Goal: Navigation & Orientation: Understand site structure

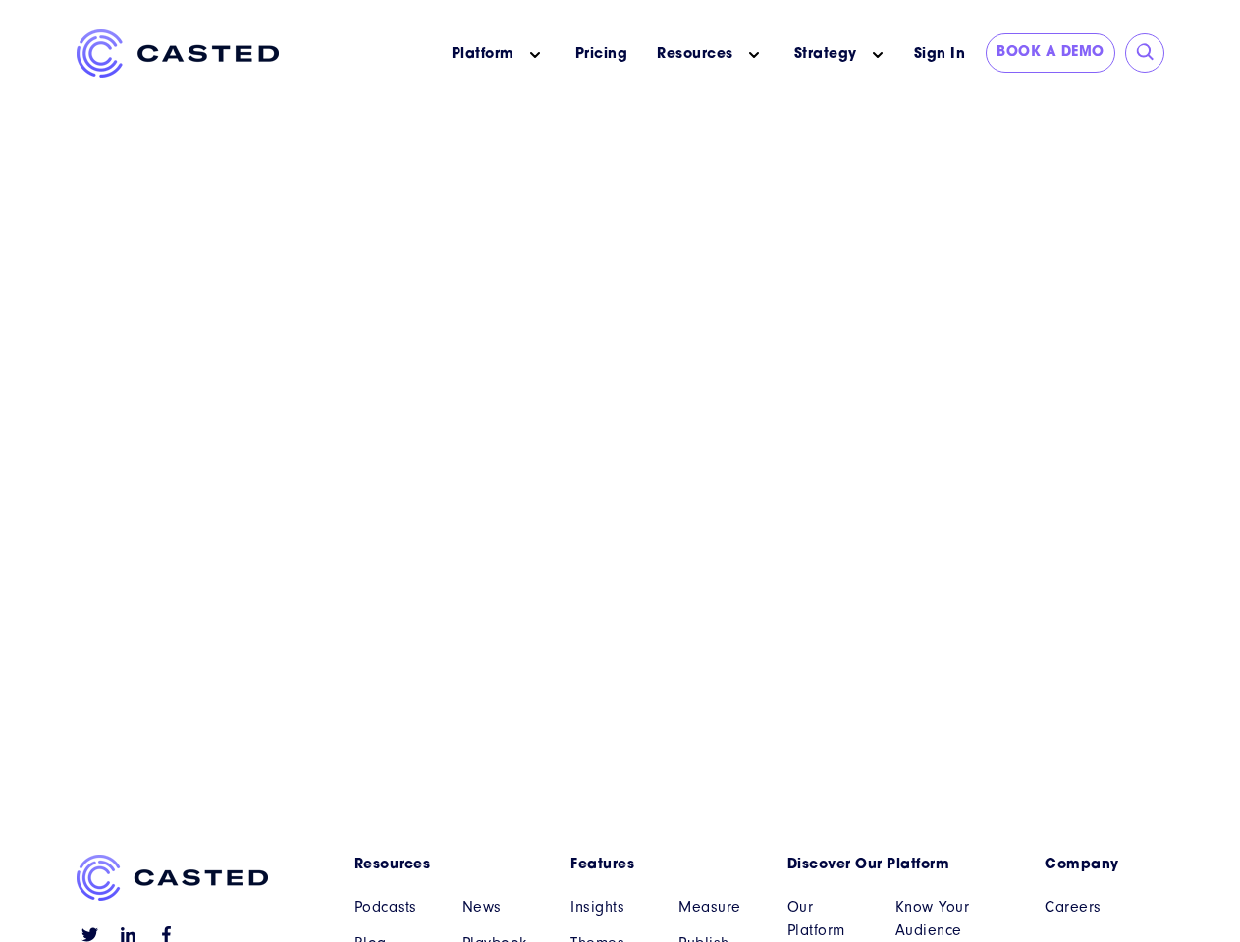
click at [535, 55] on icon "Main menu" at bounding box center [535, 55] width 10 height 10
click at [754, 55] on icon "Main menu" at bounding box center [754, 55] width 10 height 10
click at [825, 54] on link "Strategy" at bounding box center [825, 54] width 63 height 21
click at [878, 55] on icon "Main menu" at bounding box center [878, 55] width 10 height 10
click at [1146, 53] on input "submit" at bounding box center [1146, 53] width 20 height 20
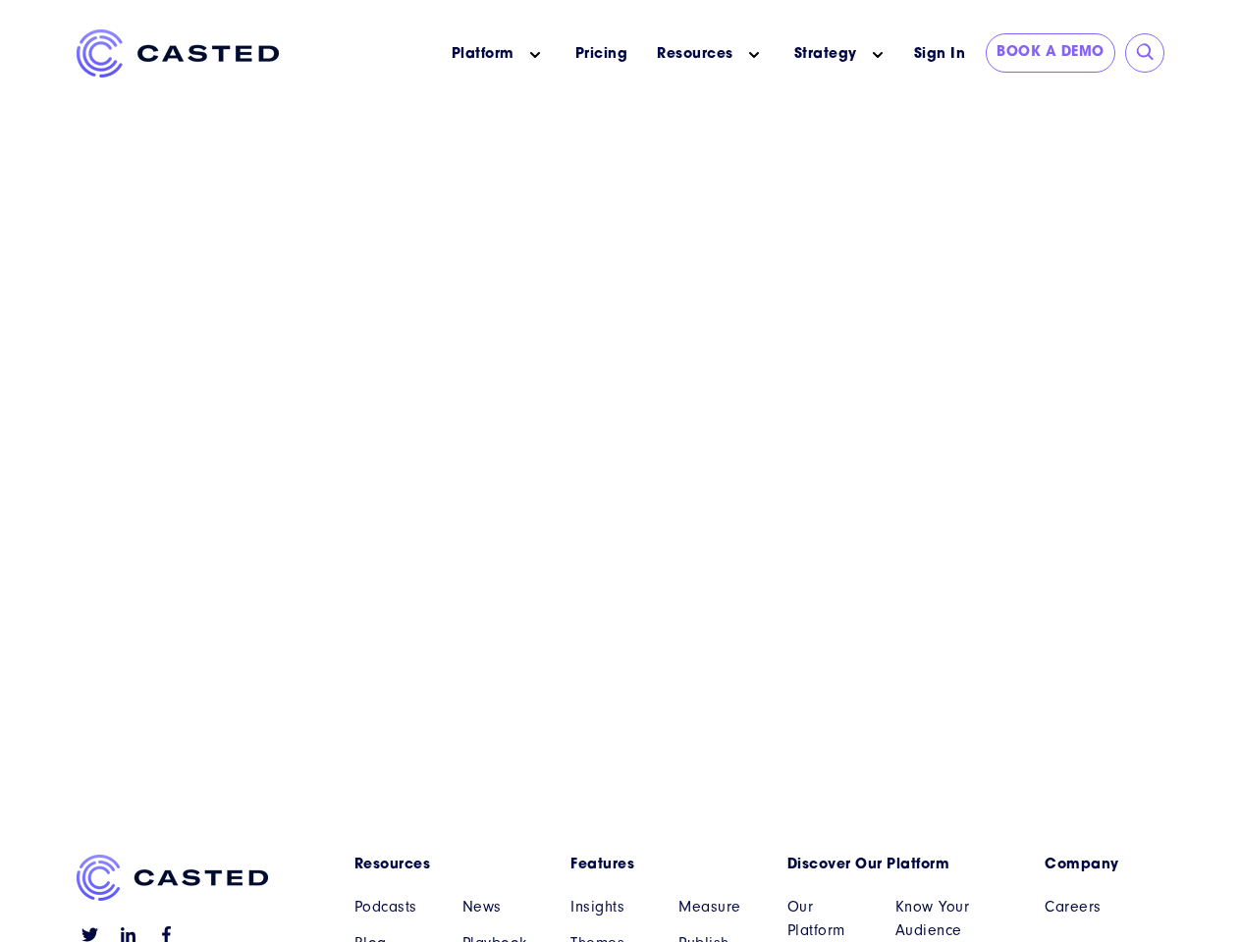
click at [448, 865] on link "Resources" at bounding box center [447, 865] width 187 height 21
click at [664, 865] on link "Features" at bounding box center [663, 865] width 187 height 21
click at [880, 865] on link "Discover Our Platform" at bounding box center [880, 865] width 187 height 21
click at [1103, 865] on link "Company" at bounding box center [1104, 865] width 120 height 21
